Goal: Task Accomplishment & Management: Use online tool/utility

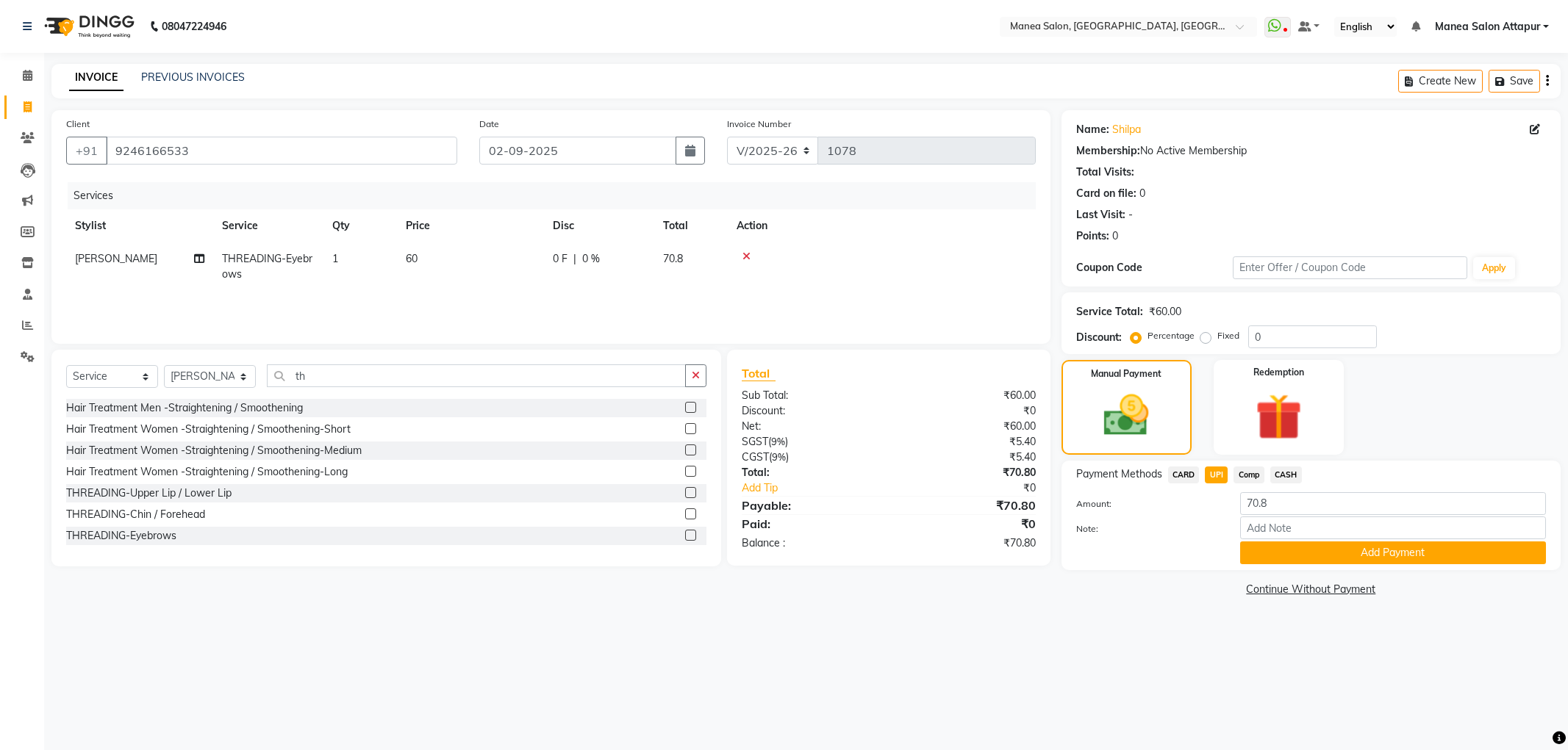
select select "6587"
select select "service"
select select "78234"
click at [1311, 545] on button "Add Payment" at bounding box center [1392, 553] width 305 height 23
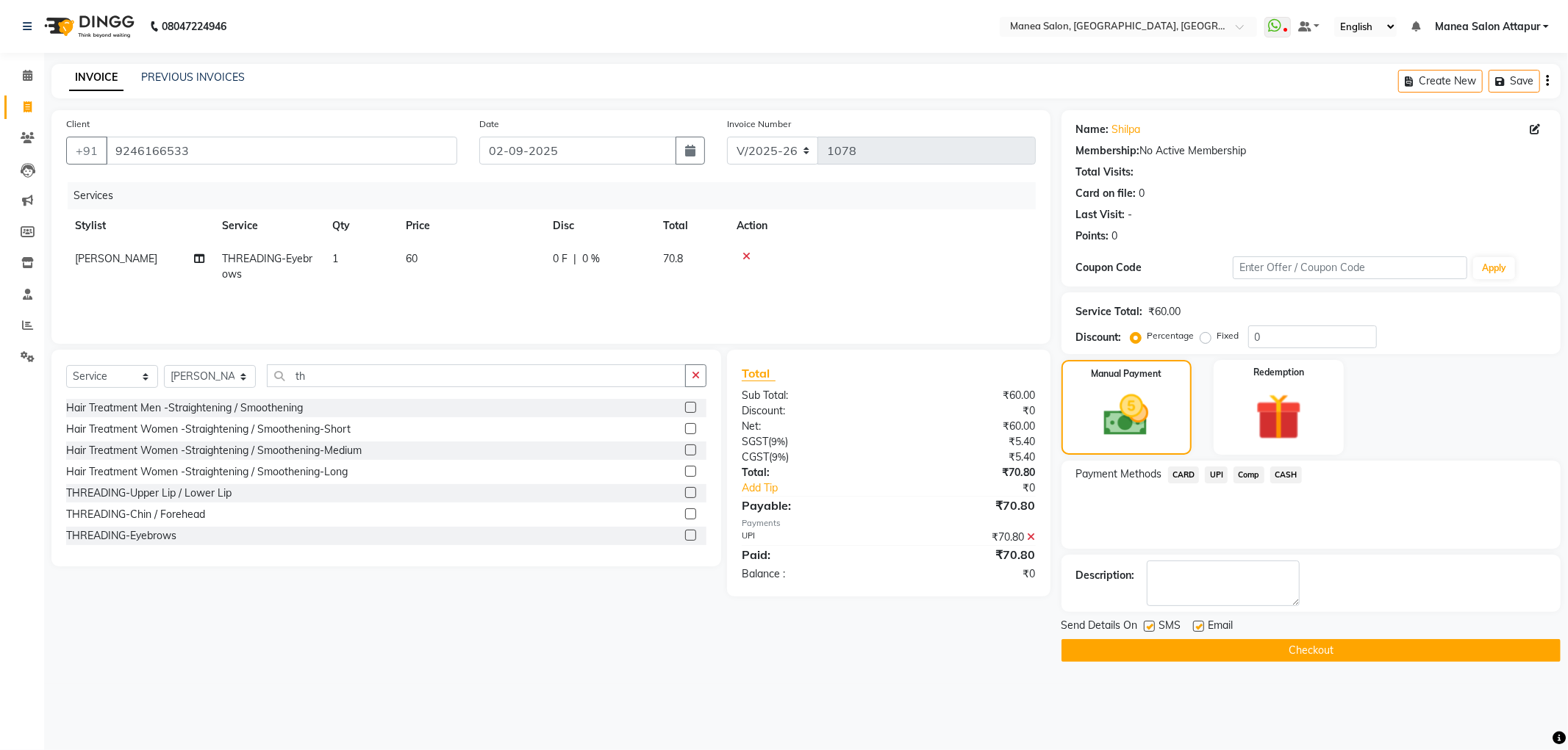
click at [1303, 649] on button "Checkout" at bounding box center [1310, 651] width 499 height 23
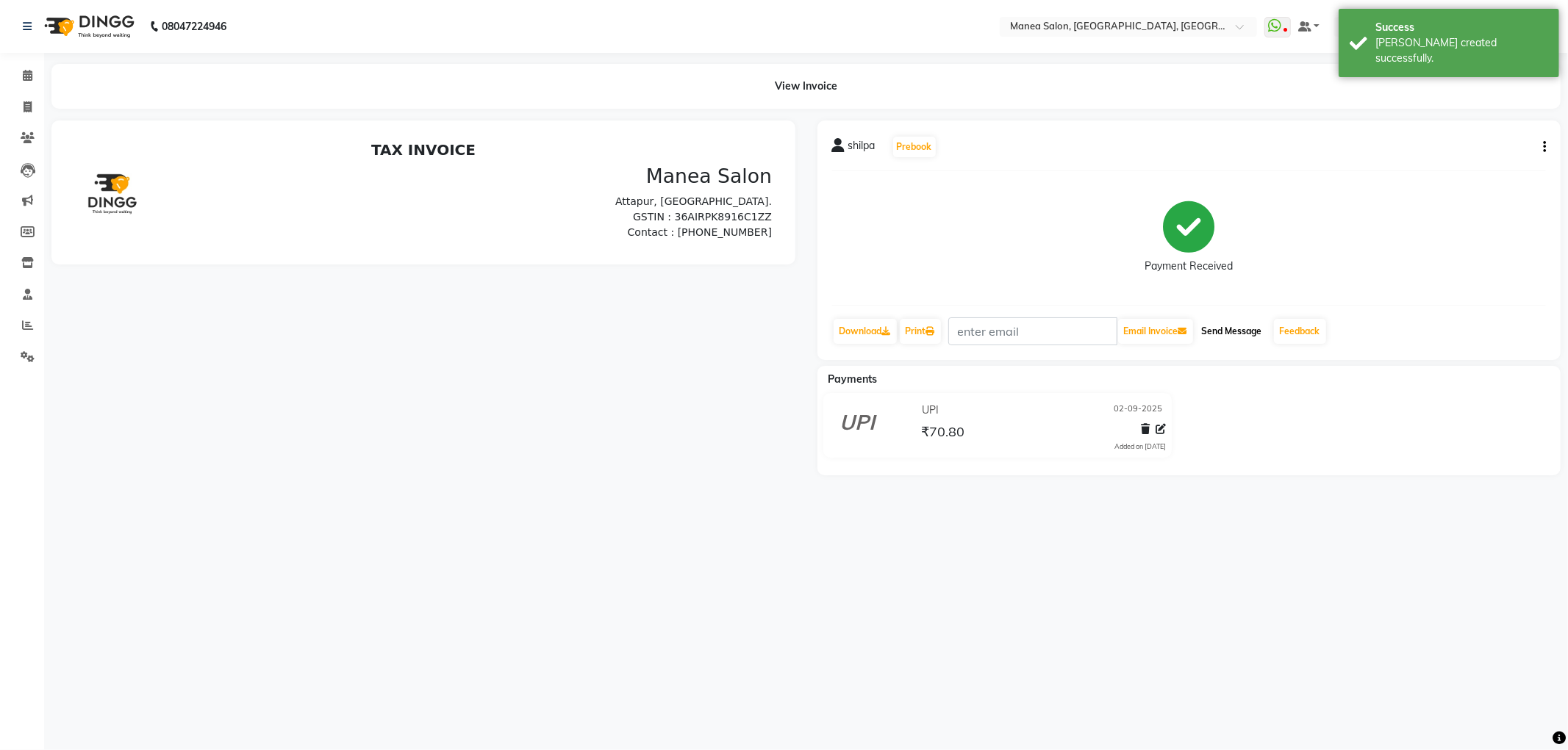
click at [1254, 334] on button "Send Message" at bounding box center [1231, 332] width 72 height 25
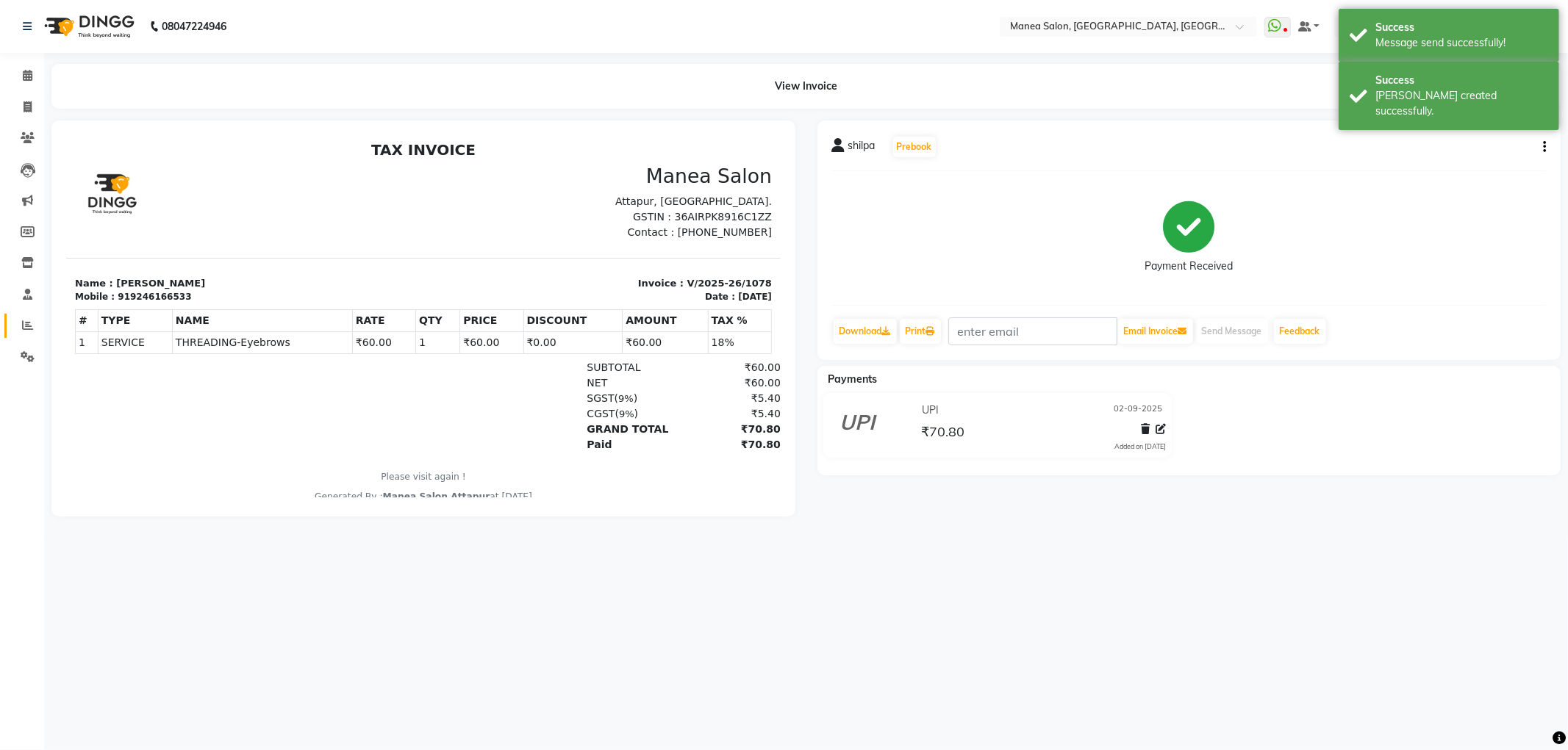
click at [25, 334] on link "Reports" at bounding box center [21, 326] width 35 height 25
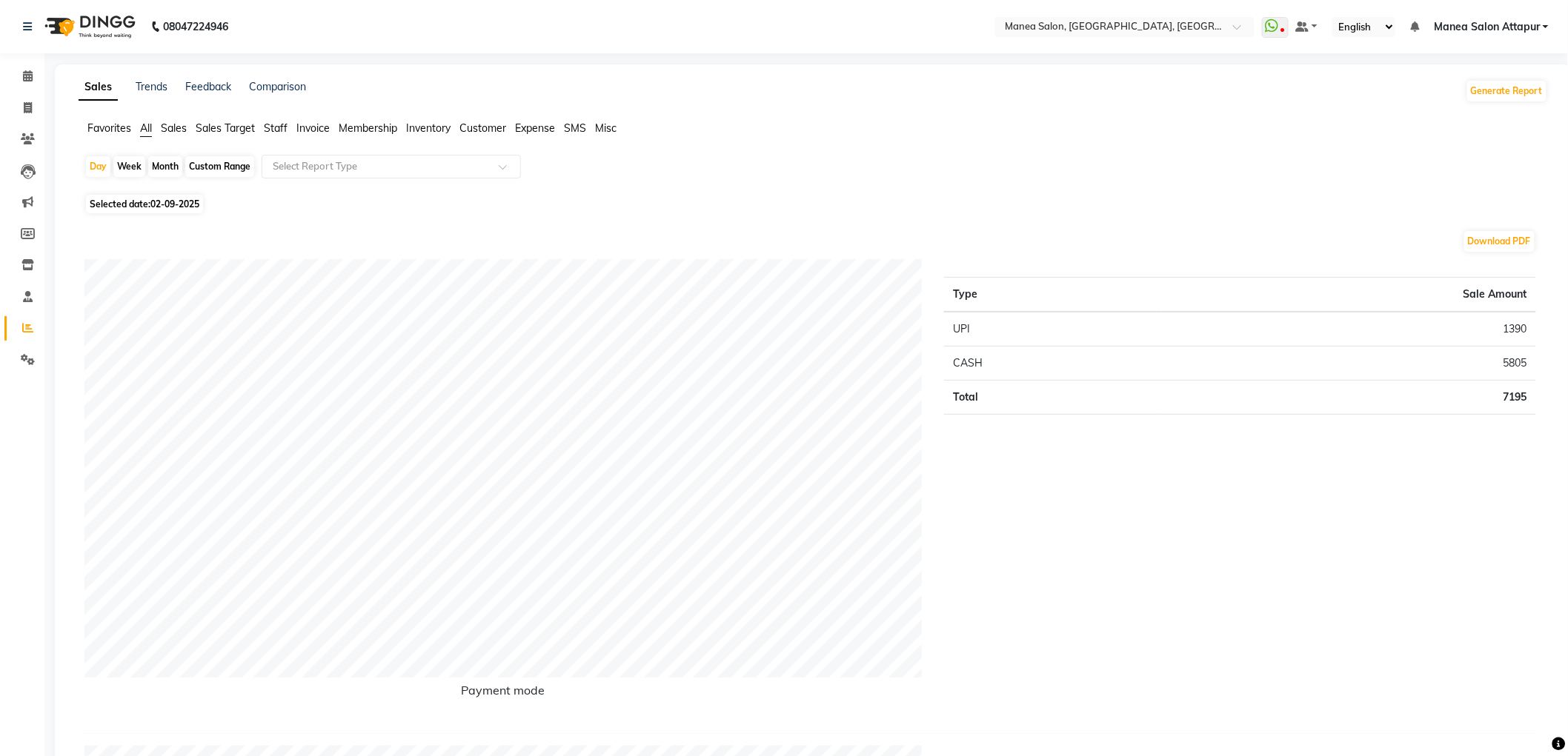
click at [167, 172] on div "Month" at bounding box center [165, 166] width 34 height 21
select select "9"
select select "2025"
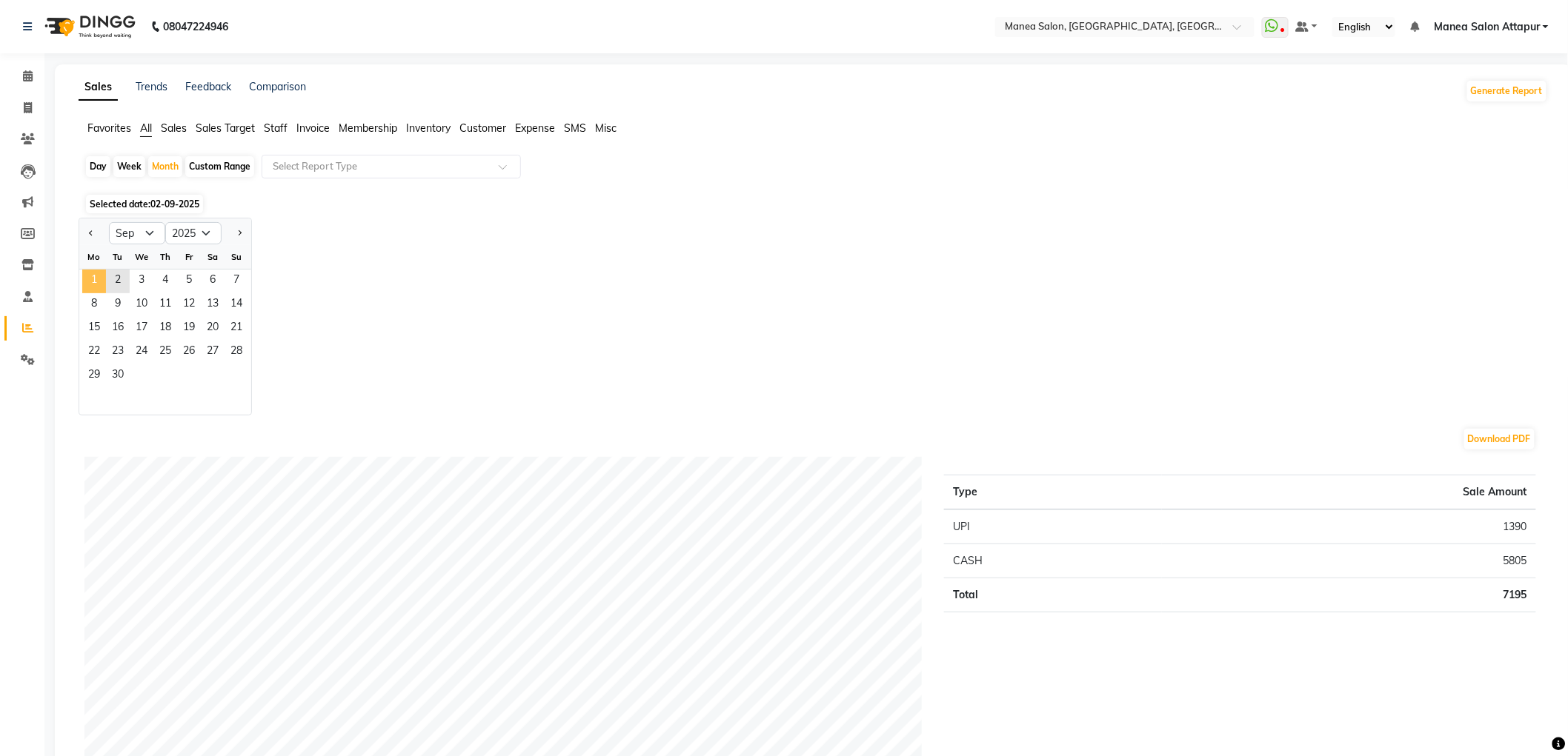
click at [102, 279] on span "1" at bounding box center [94, 281] width 24 height 24
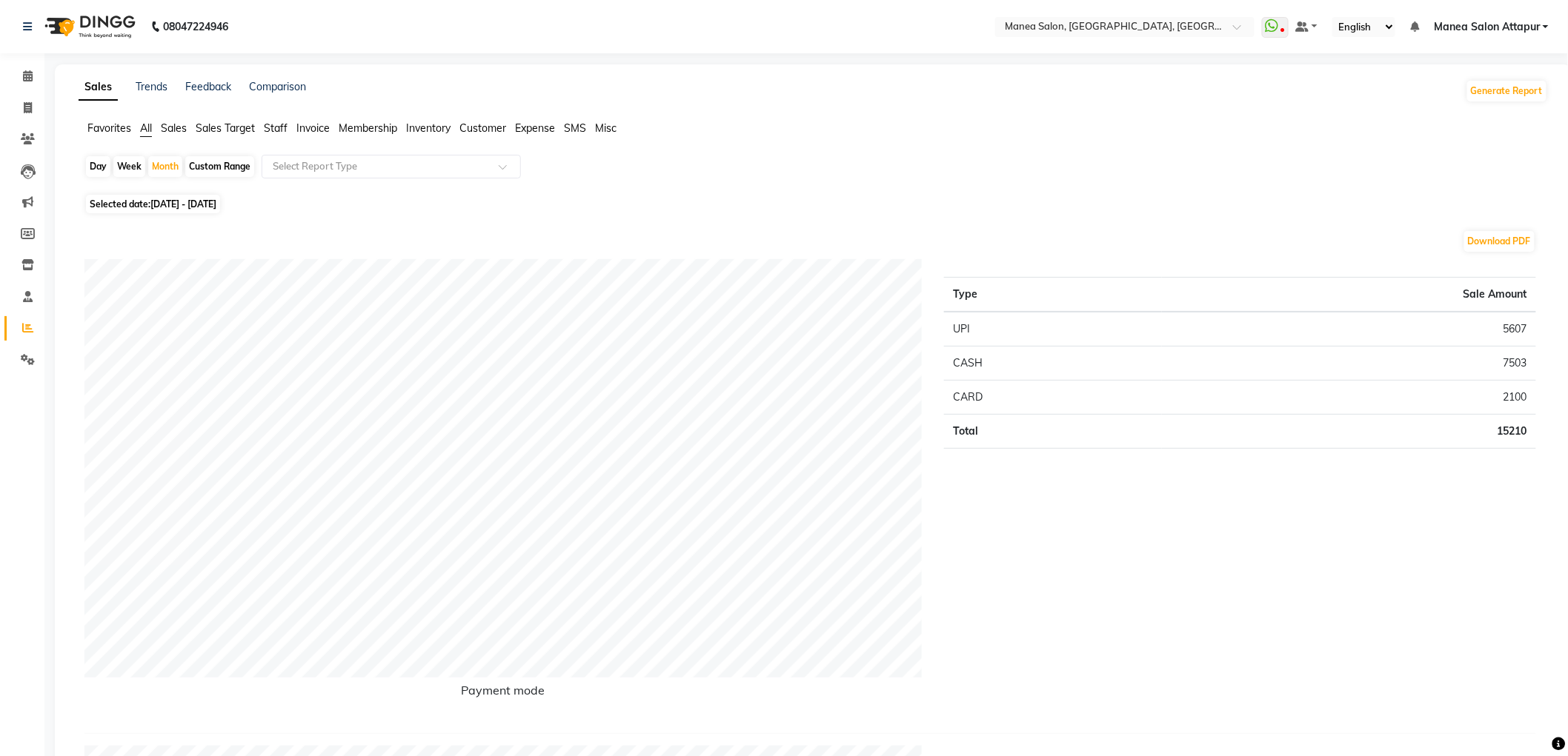
click at [183, 200] on span "[DATE] - [DATE]" at bounding box center [183, 204] width 66 height 11
select select "9"
select select "2025"
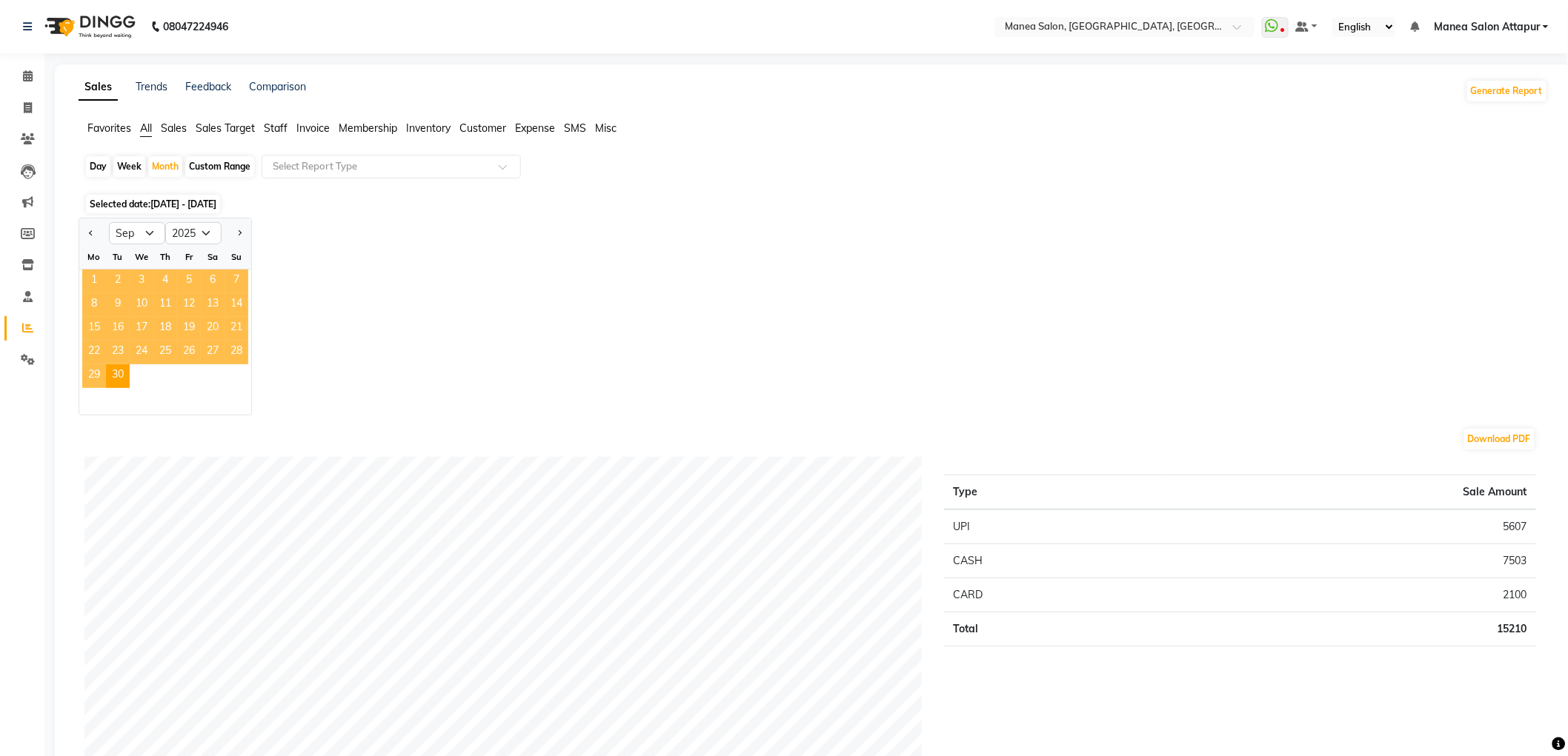
click at [97, 276] on span "1" at bounding box center [94, 281] width 24 height 24
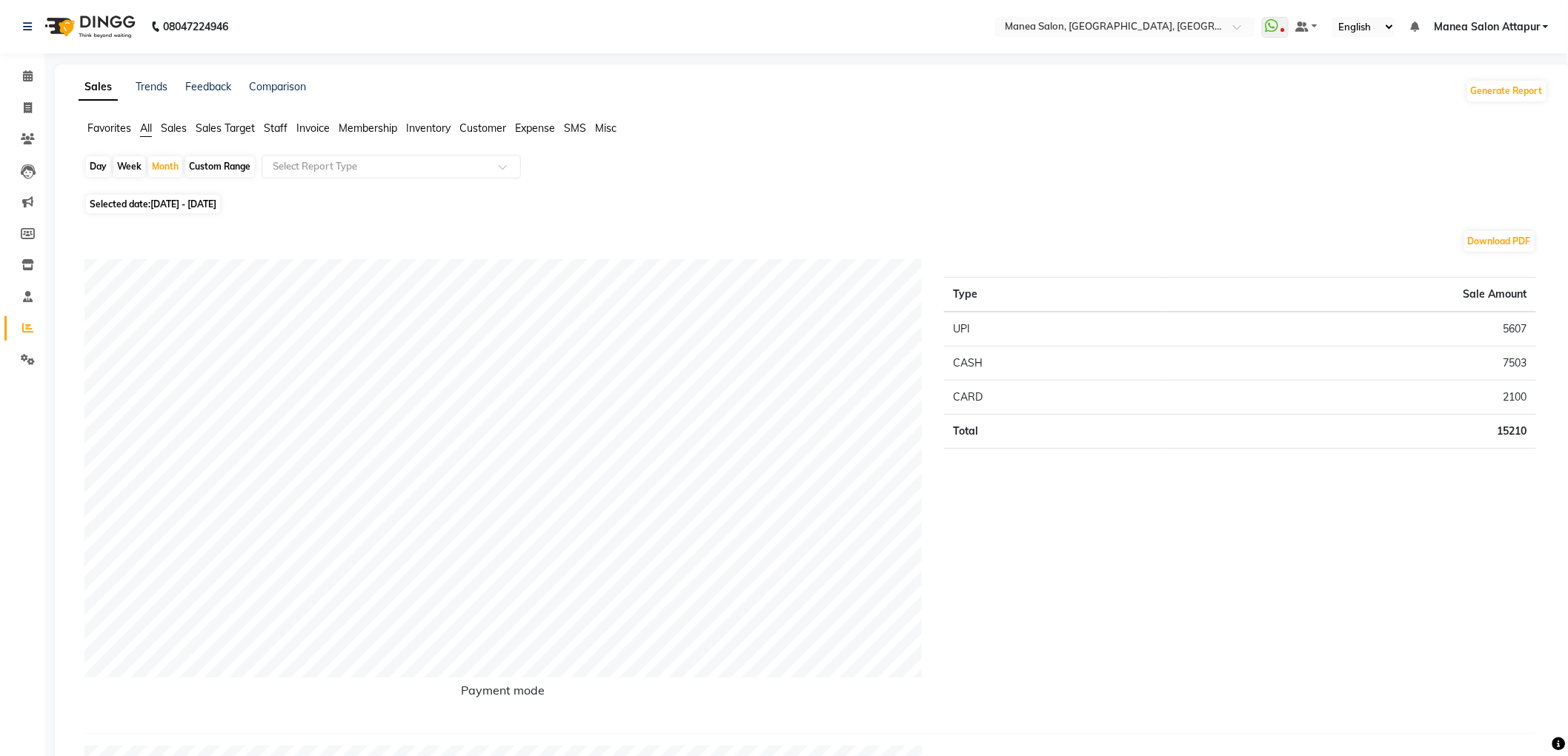
drag, startPoint x: 105, startPoint y: 168, endPoint x: 112, endPoint y: 211, distance: 43.6
click at [102, 168] on div "Day" at bounding box center [98, 166] width 25 height 21
select select "9"
select select "2025"
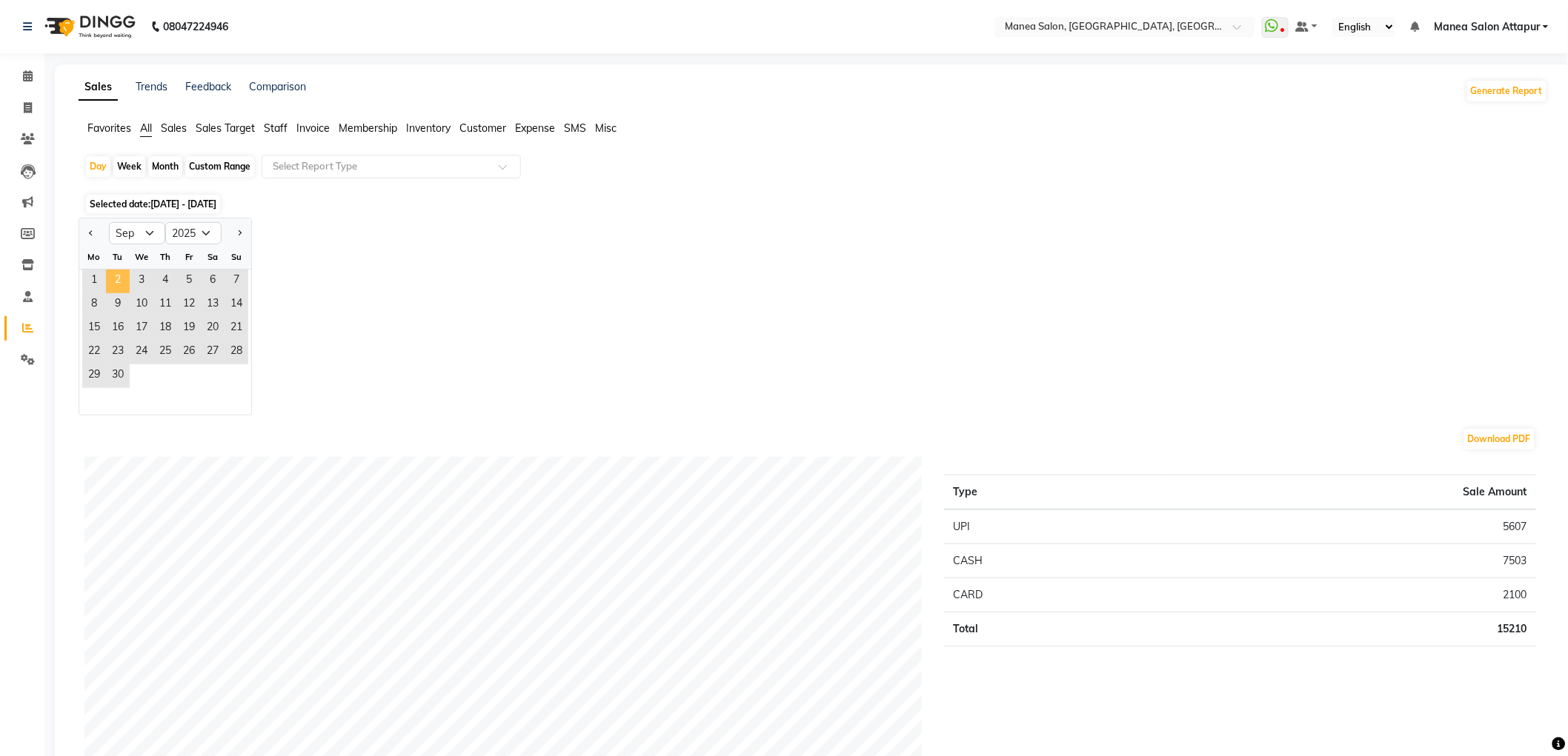
click at [120, 283] on span "2" at bounding box center [117, 281] width 24 height 24
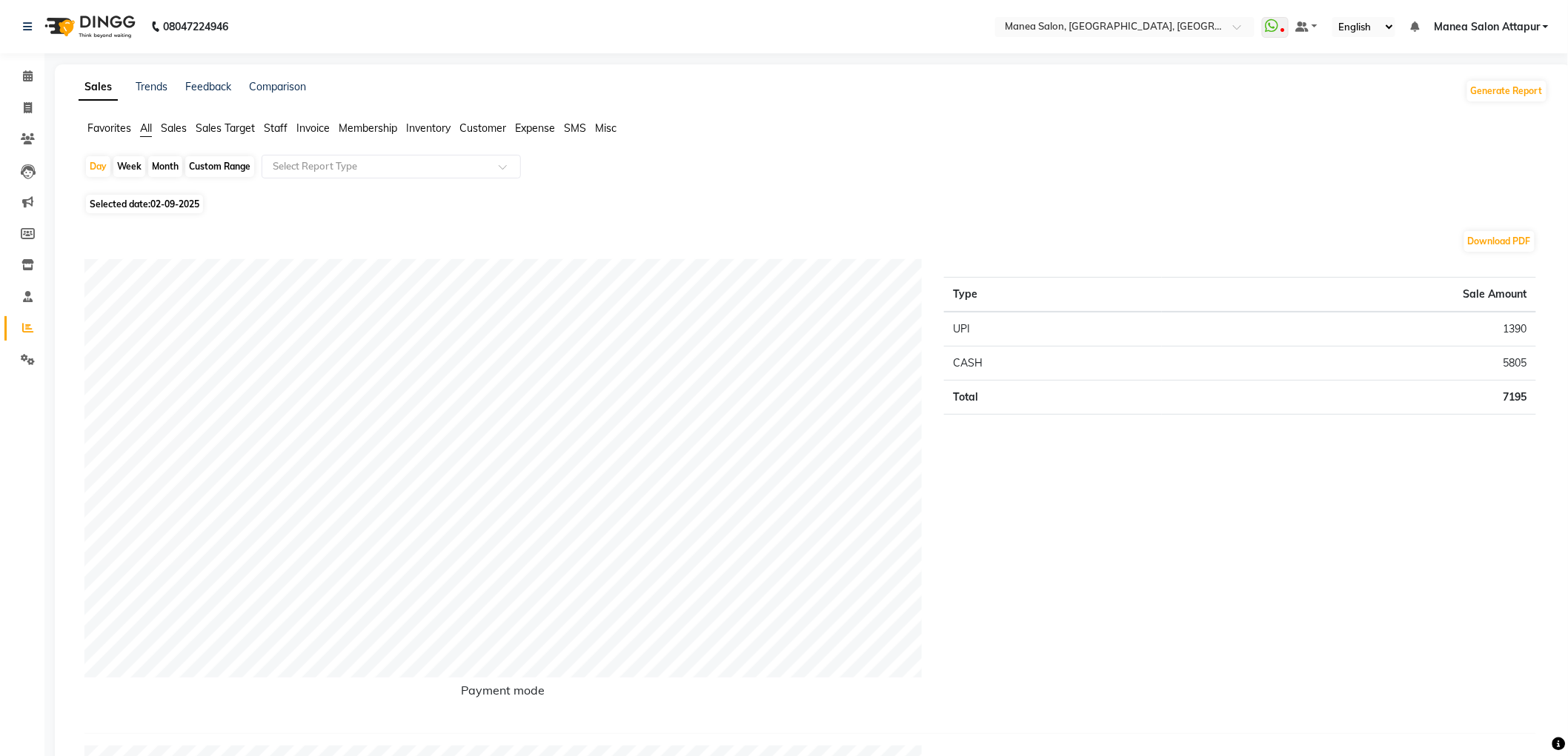
click at [141, 209] on span "Selected date: [DATE]" at bounding box center [144, 204] width 117 height 18
select select "9"
select select "2025"
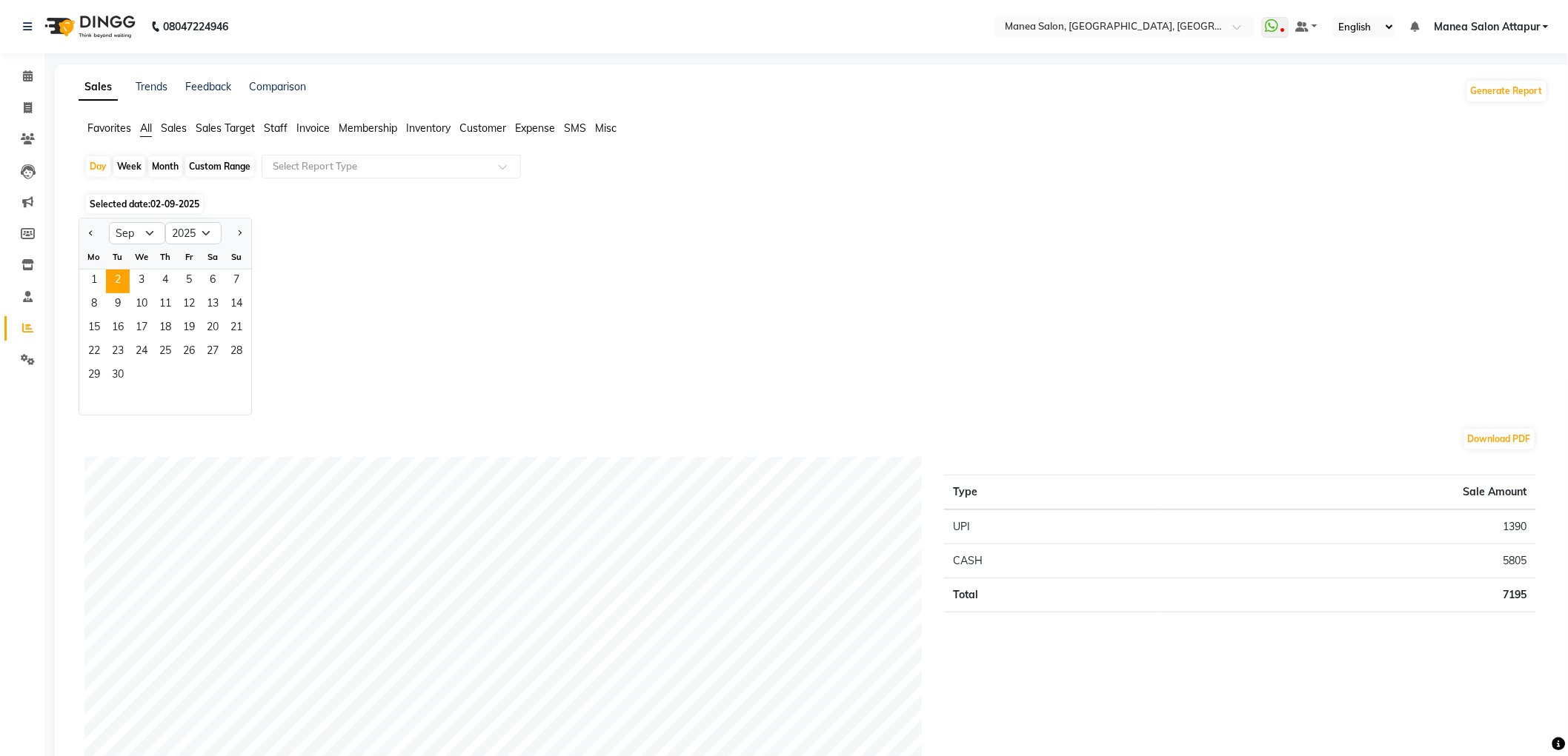
click at [220, 160] on div "Custom Range" at bounding box center [219, 166] width 69 height 21
select select "9"
select select "2025"
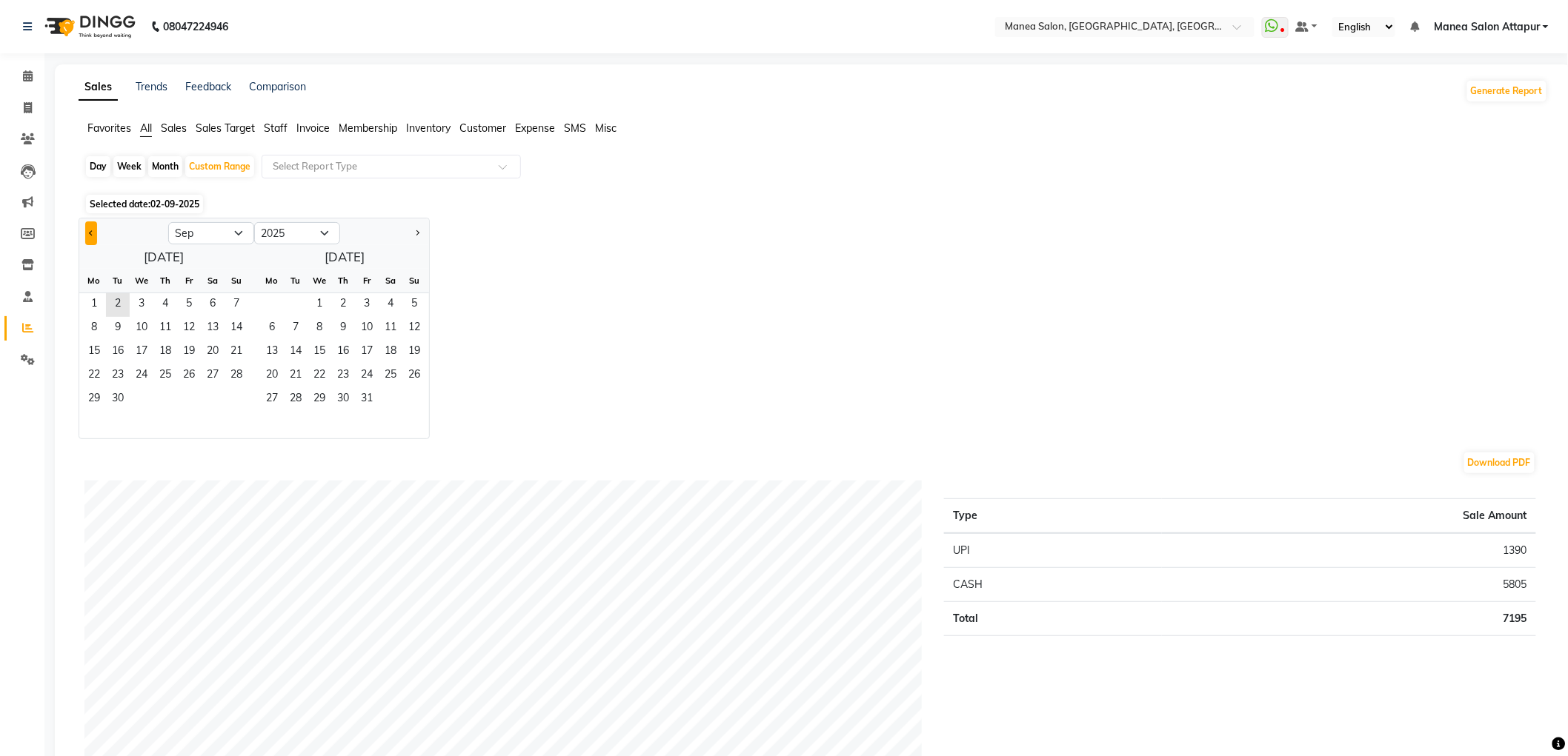
click at [92, 232] on span "Previous month" at bounding box center [92, 232] width 5 height 5
select select "8"
click at [127, 396] on span "26" at bounding box center [117, 399] width 24 height 24
click at [295, 309] on span "2" at bounding box center [296, 305] width 24 height 24
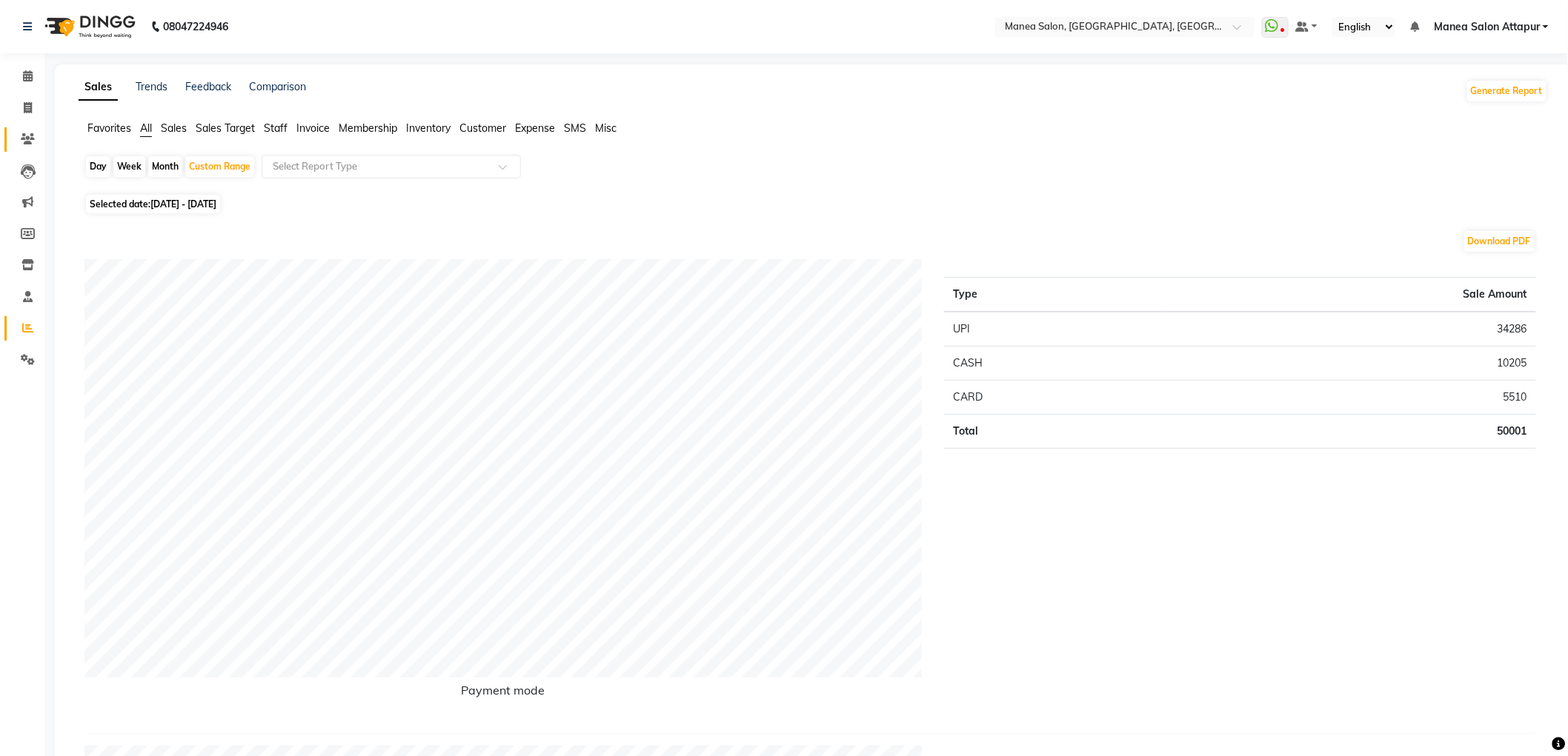
click at [28, 149] on link "Clients" at bounding box center [21, 139] width 36 height 25
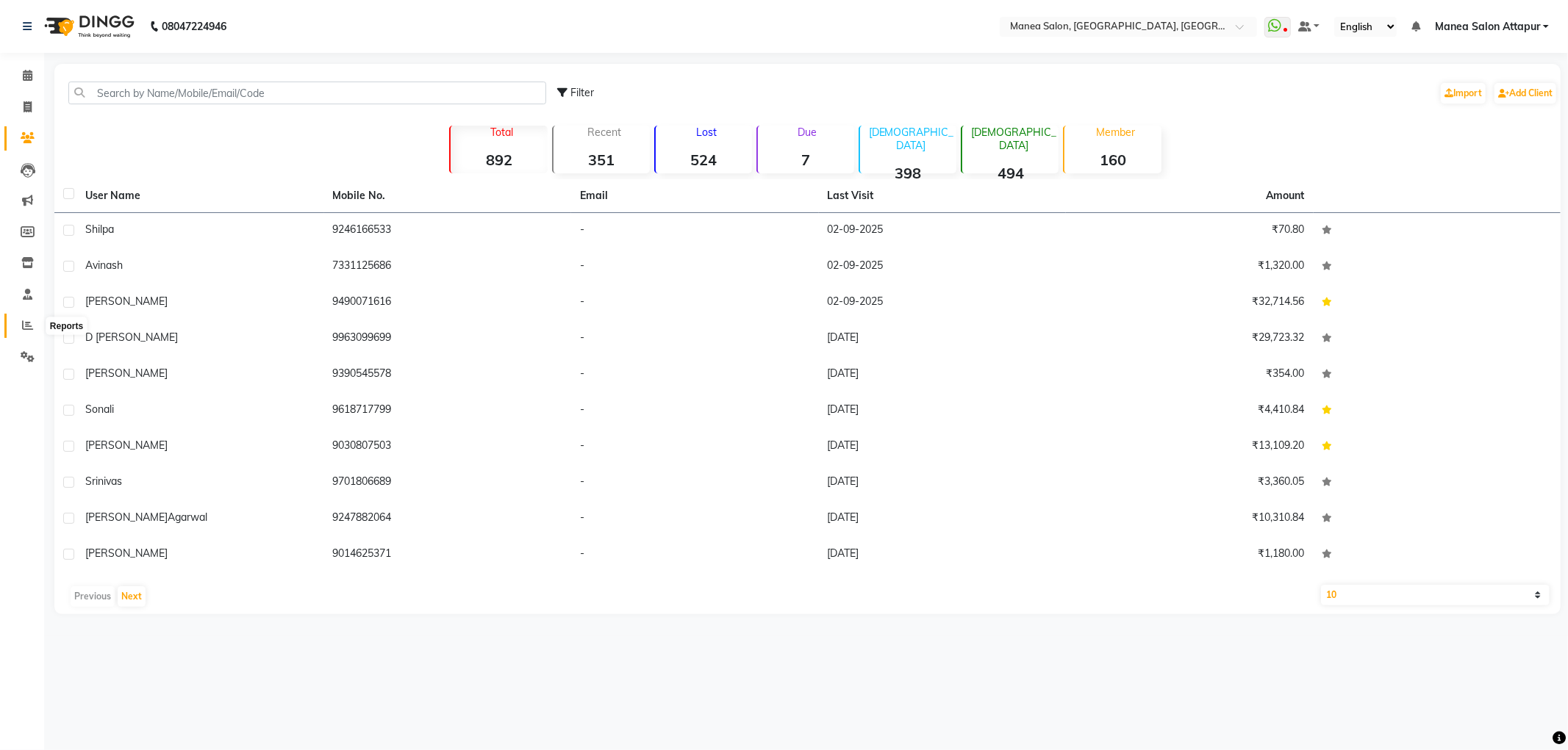
drag, startPoint x: 29, startPoint y: 319, endPoint x: 39, endPoint y: 319, distance: 10.0
click at [29, 319] on span at bounding box center [27, 326] width 25 height 17
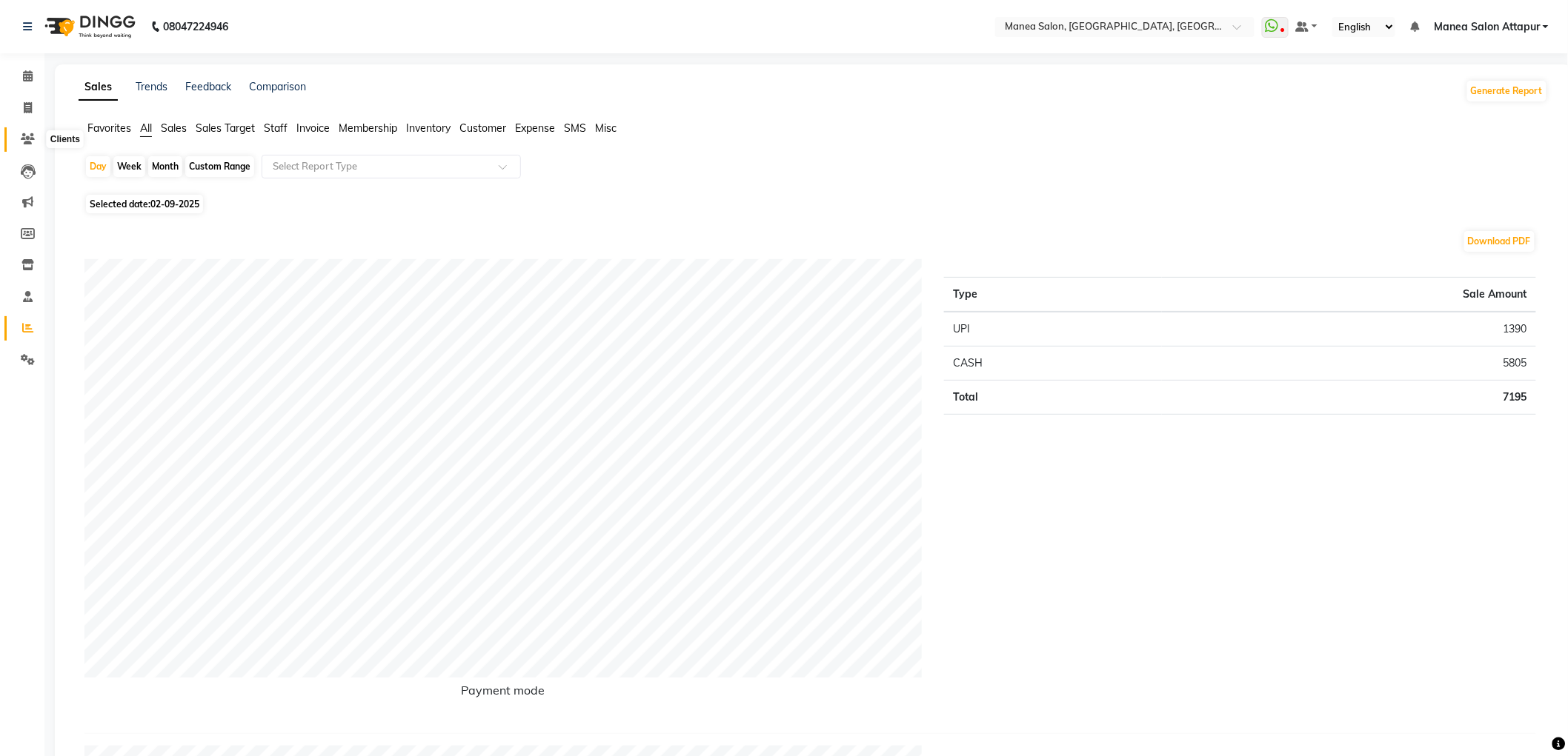
click at [25, 144] on icon at bounding box center [27, 139] width 14 height 11
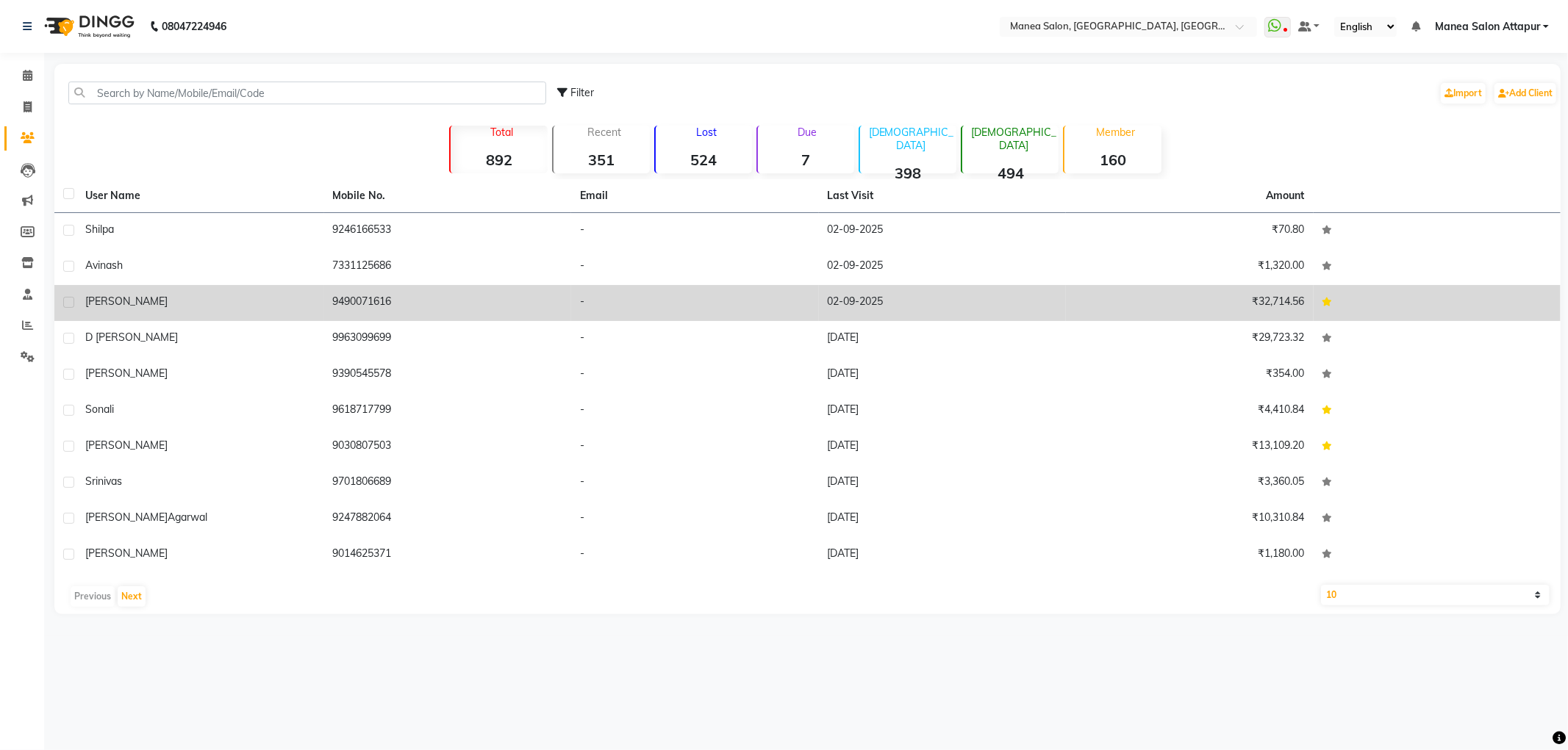
click at [456, 296] on td "9490071616" at bounding box center [448, 303] width 247 height 36
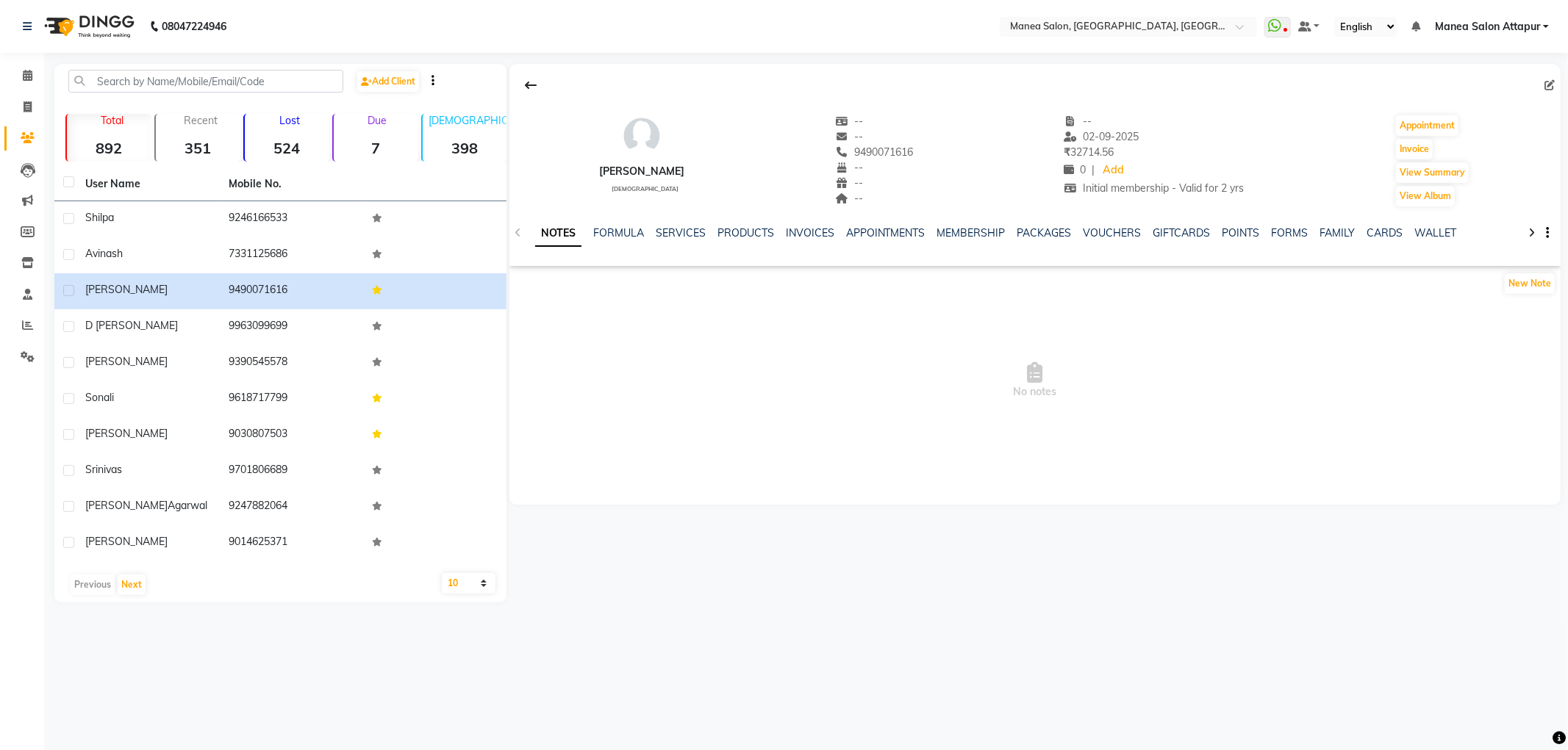
click at [676, 222] on div "NOTES FORMULA SERVICES PRODUCTS INVOICES APPOINTMENTS MEMBERSHIP PACKAGES VOUCH…" at bounding box center [1035, 233] width 1051 height 51
click at [678, 226] on div "SERVICES" at bounding box center [680, 233] width 50 height 16
click at [680, 230] on link "SERVICES" at bounding box center [680, 233] width 50 height 13
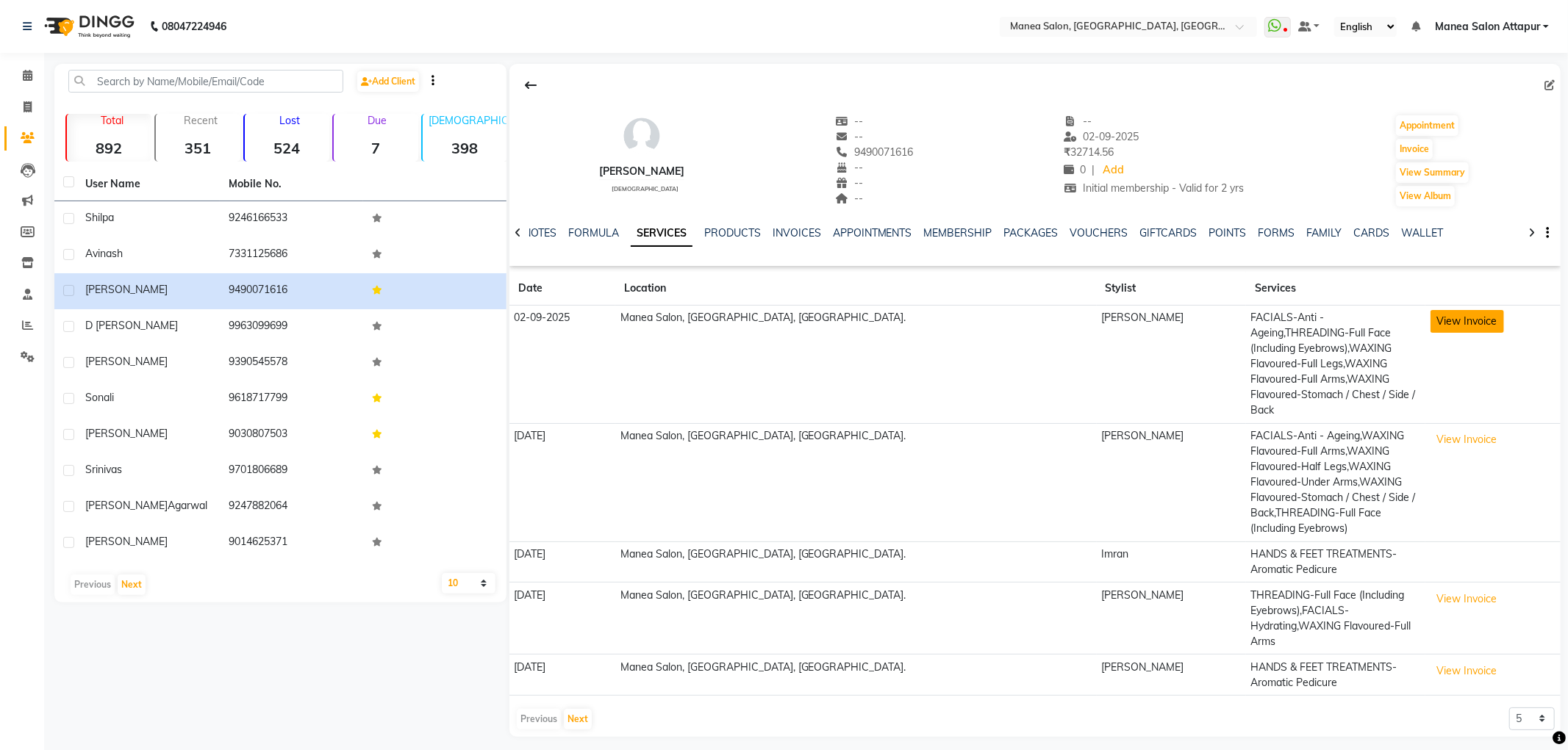
click at [1444, 319] on button "View Invoice" at bounding box center [1467, 322] width 74 height 23
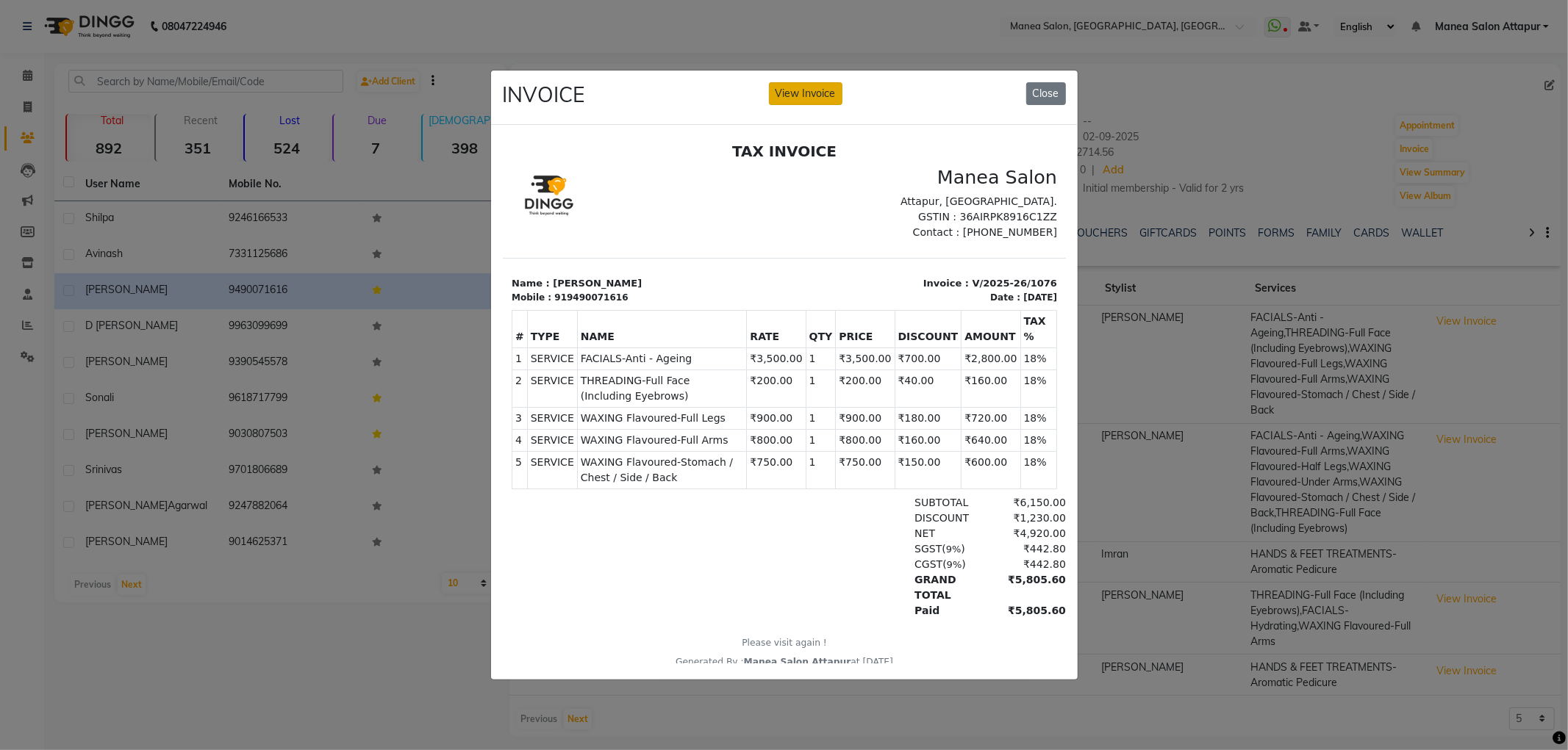
click at [789, 83] on button "View Invoice" at bounding box center [806, 94] width 74 height 23
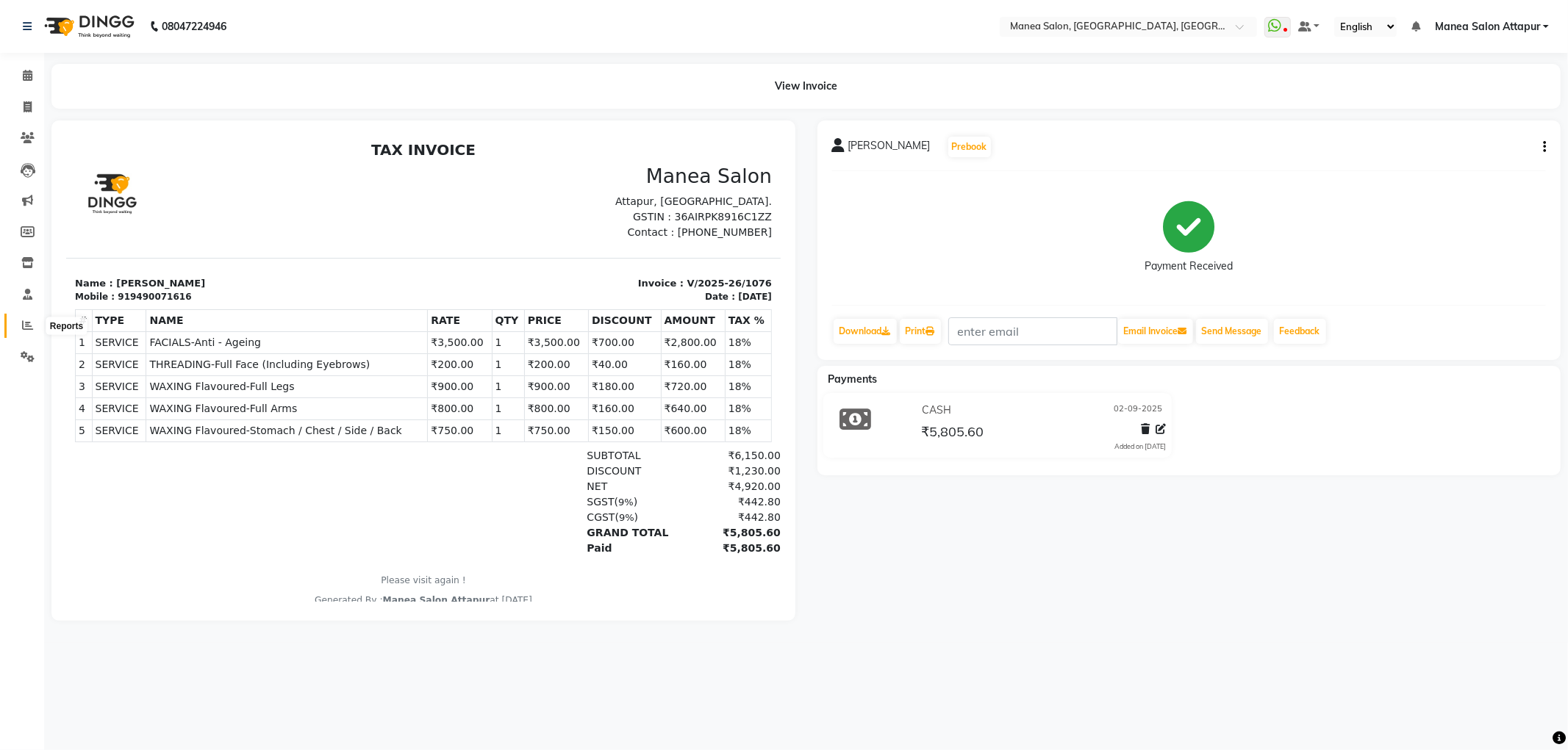
click at [16, 327] on span at bounding box center [27, 326] width 25 height 17
